Goal: Find specific page/section: Find specific page/section

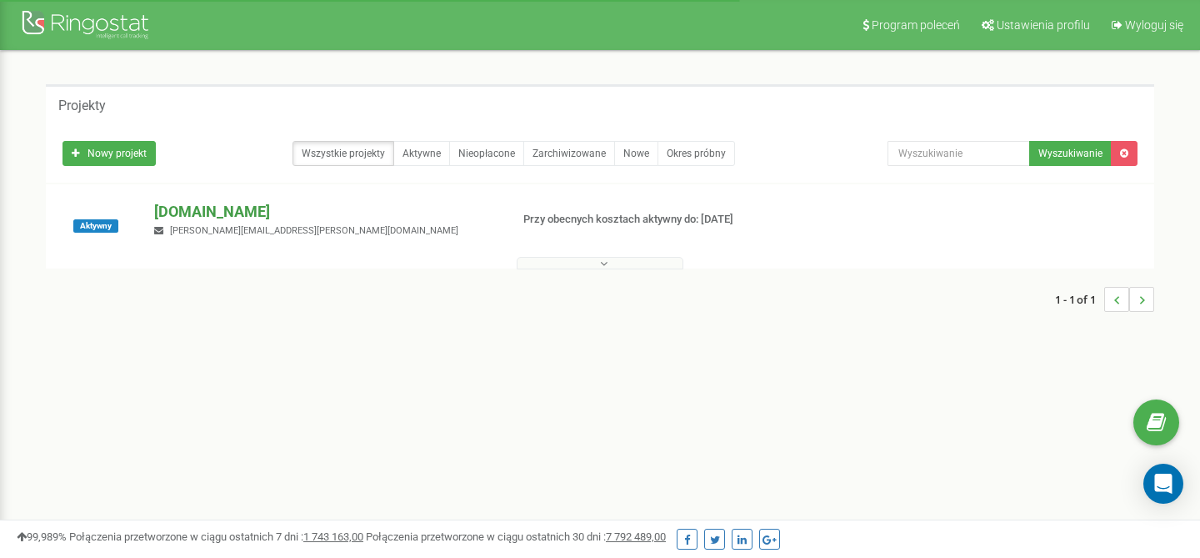
click at [217, 213] on p "[DOMAIN_NAME]" at bounding box center [325, 212] width 342 height 22
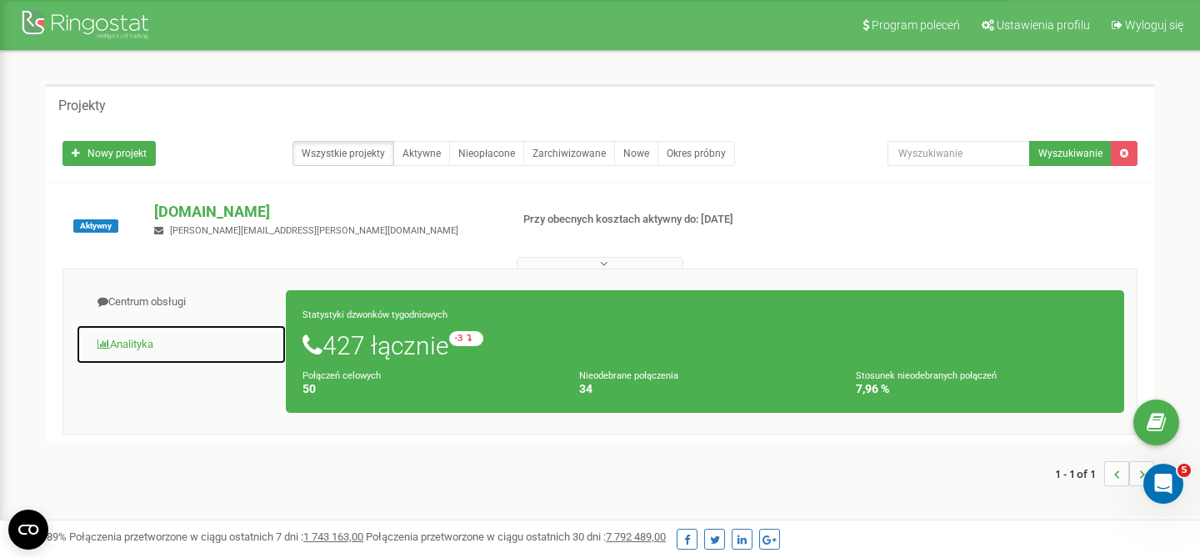
click at [148, 338] on link "Analityka" at bounding box center [181, 344] width 211 height 41
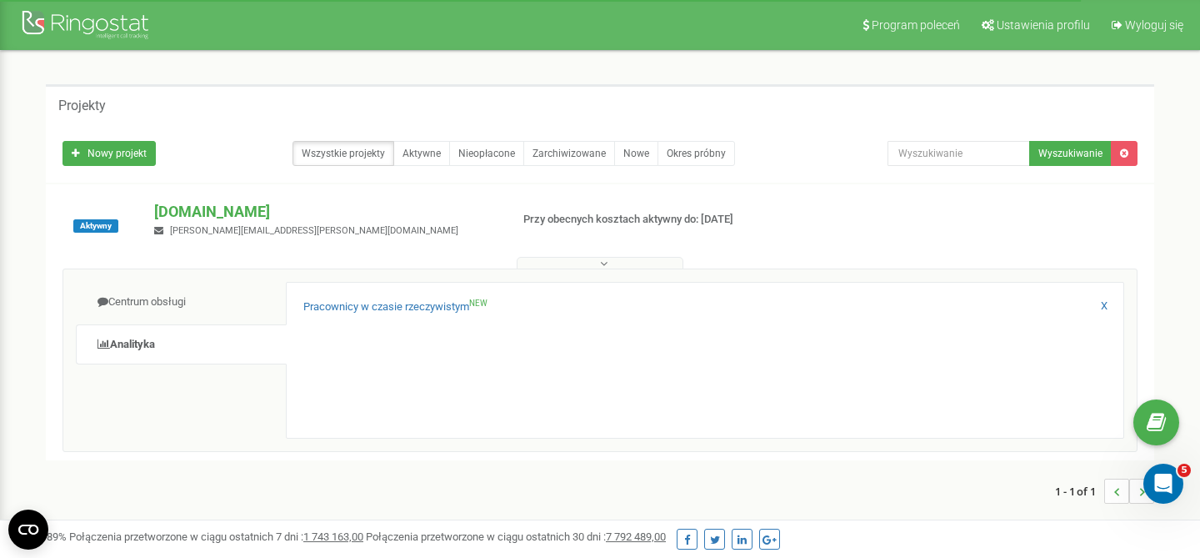
click at [457, 317] on div "Pracownicy w czasie rzeczywistym NEW" at bounding box center [705, 311] width 804 height 24
click at [457, 310] on link "Pracownicy w czasie rzeczywistym NEW" at bounding box center [395, 307] width 184 height 16
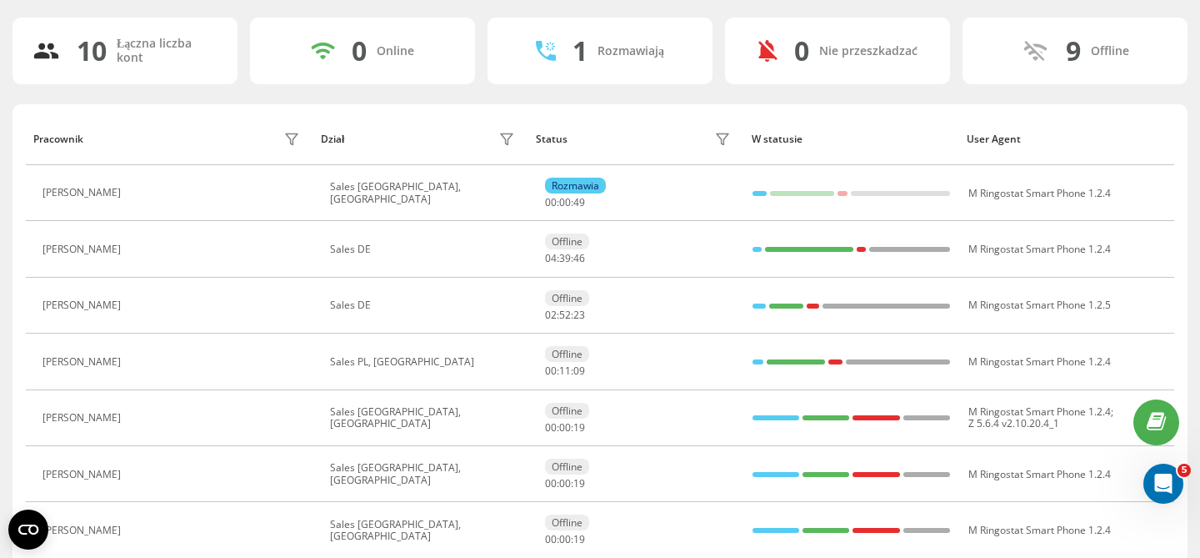
scroll to position [101, 0]
